Goal: Information Seeking & Learning: Learn about a topic

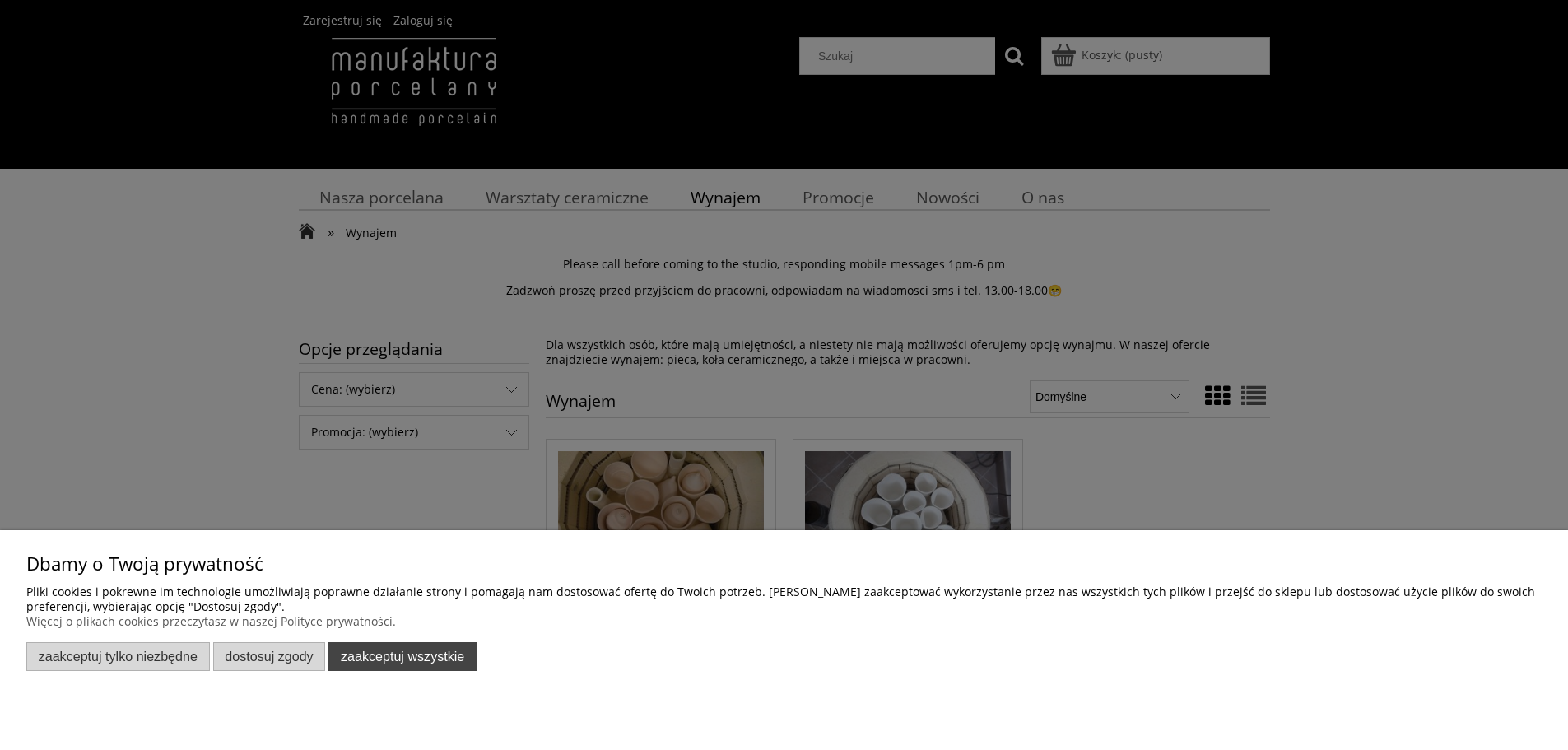
click at [383, 656] on button "Zaakceptuj wszystkie" at bounding box center [403, 656] width 148 height 28
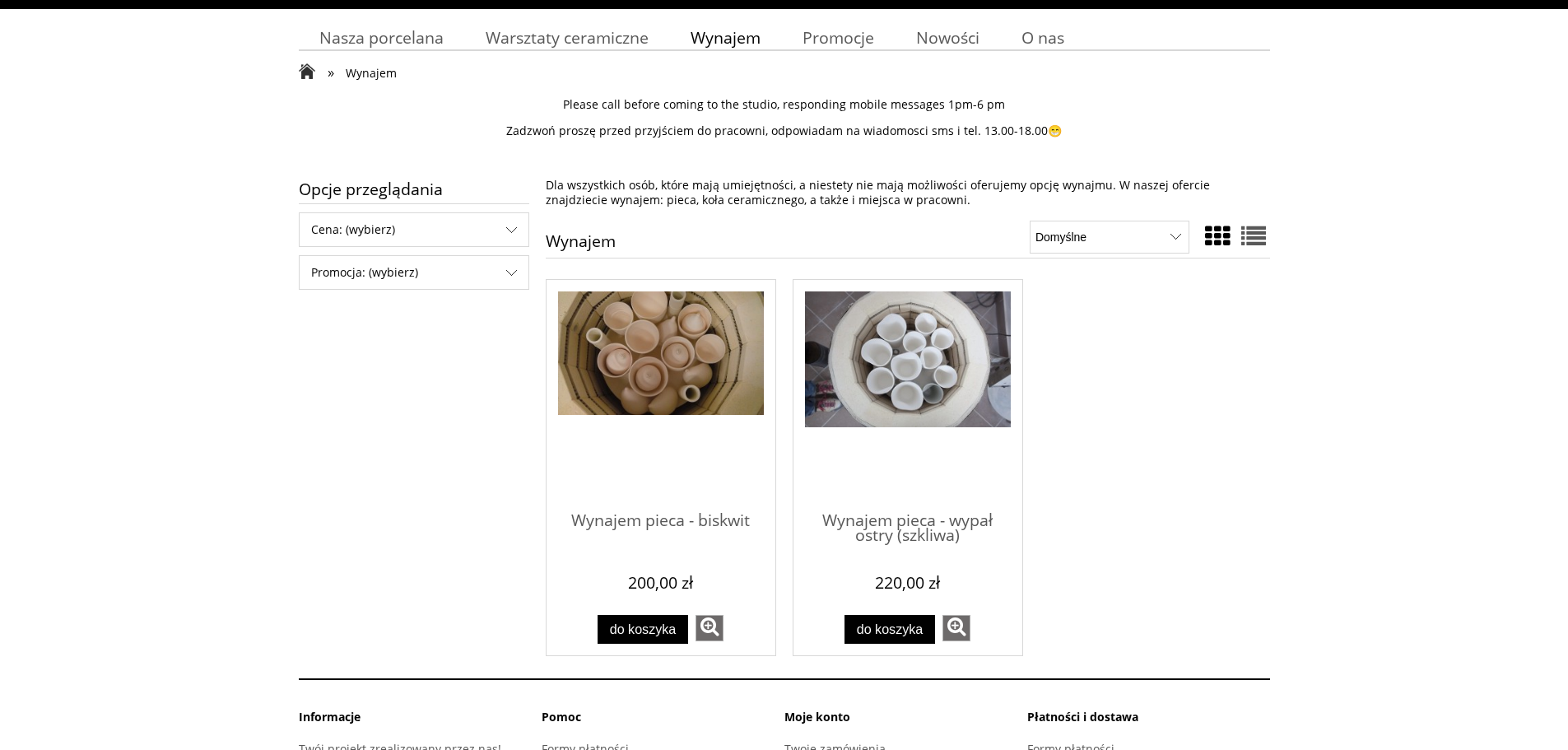
scroll to position [164, 0]
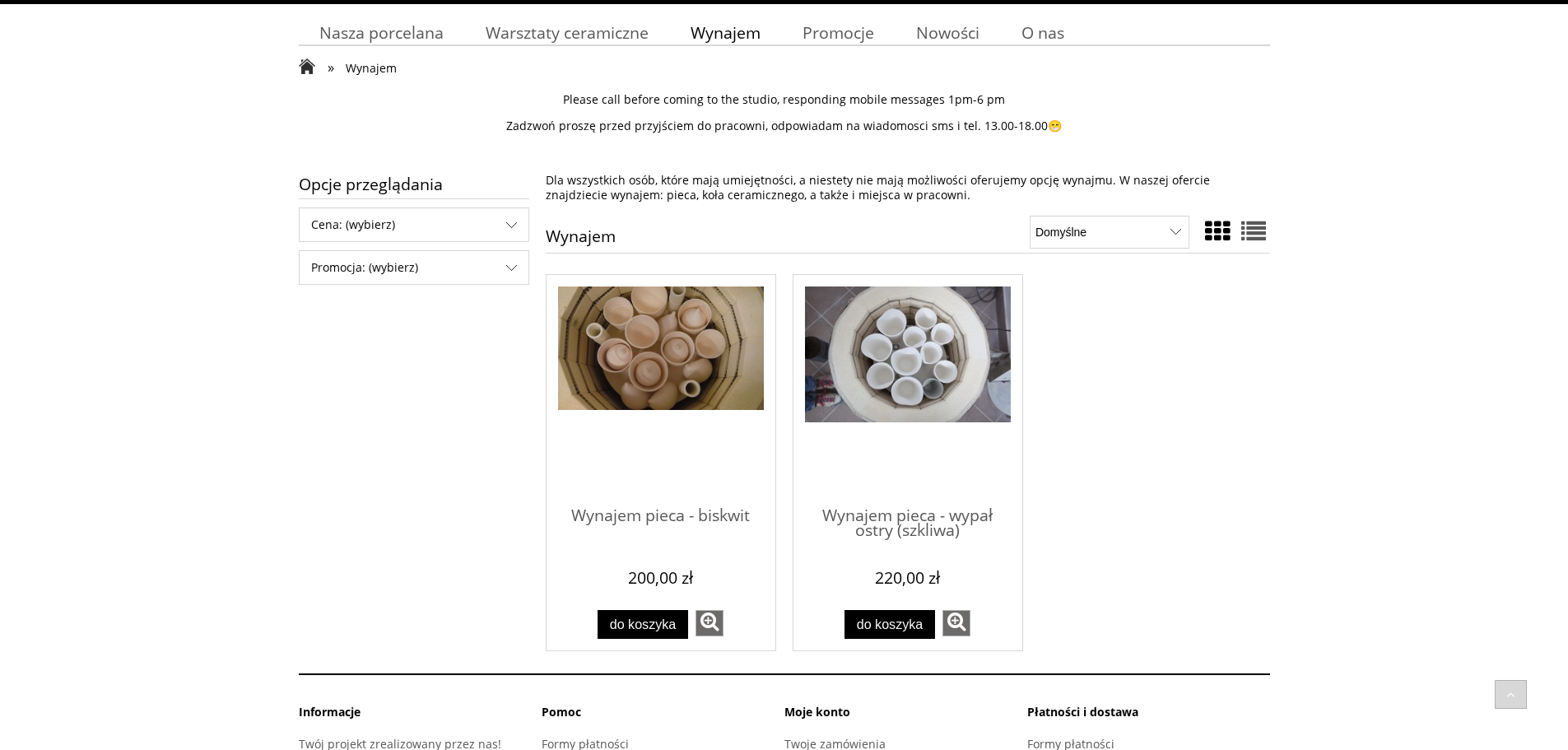
click at [652, 388] on img "Przejdź do produktu Wynajem pieca - biskwit" at bounding box center [661, 348] width 206 height 124
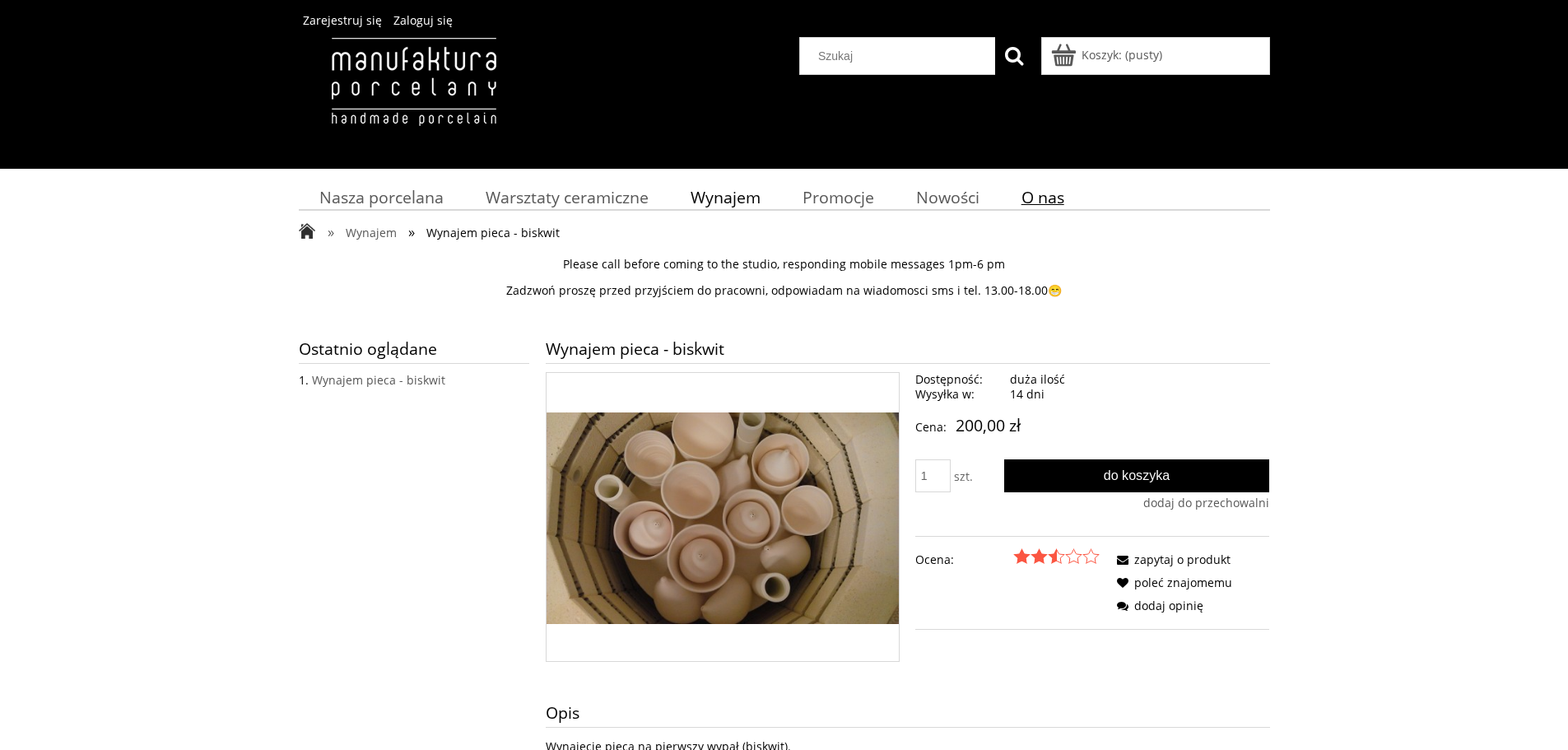
click at [1043, 196] on span "O nas" at bounding box center [1043, 197] width 43 height 22
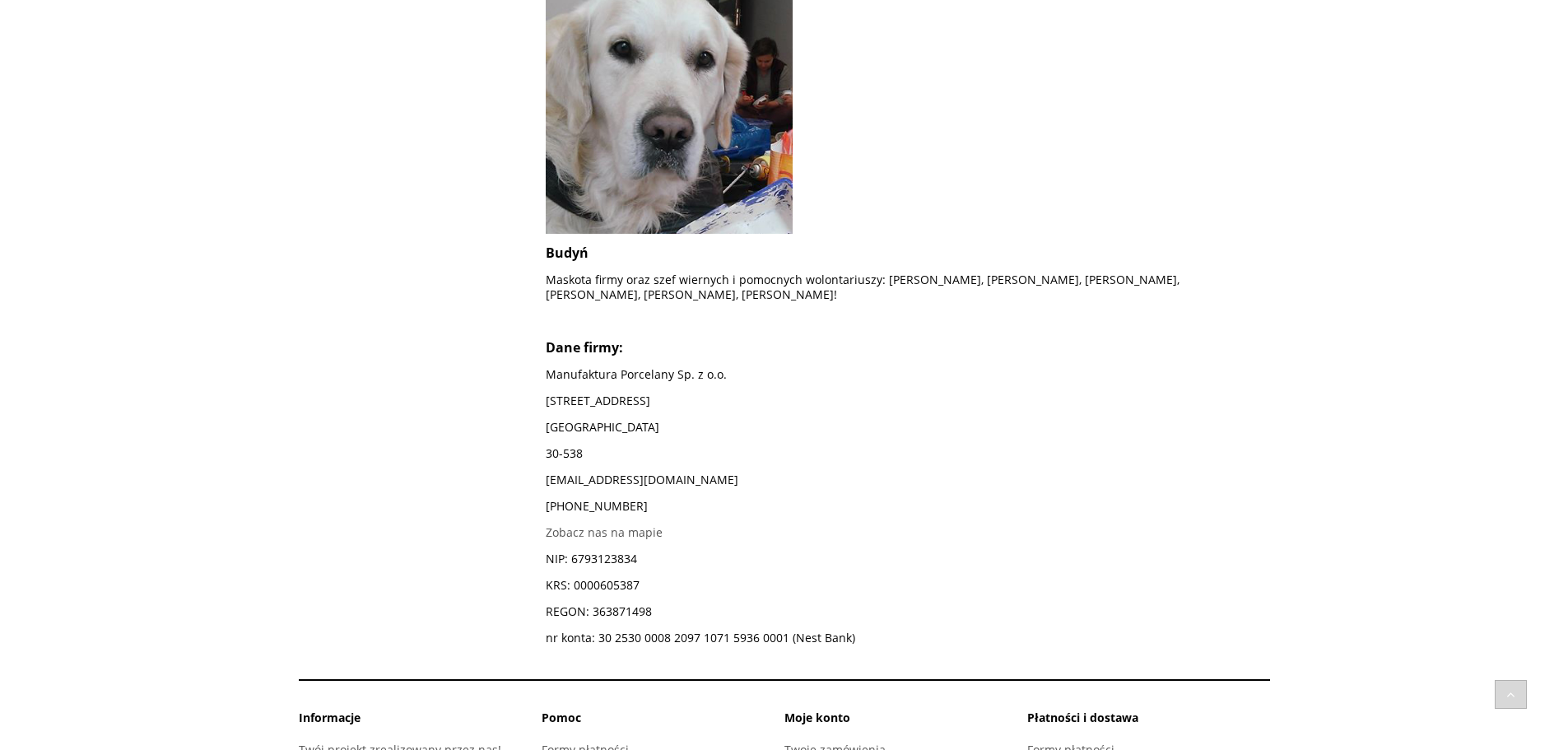
scroll to position [1580, 0]
